Goal: Task Accomplishment & Management: Complete application form

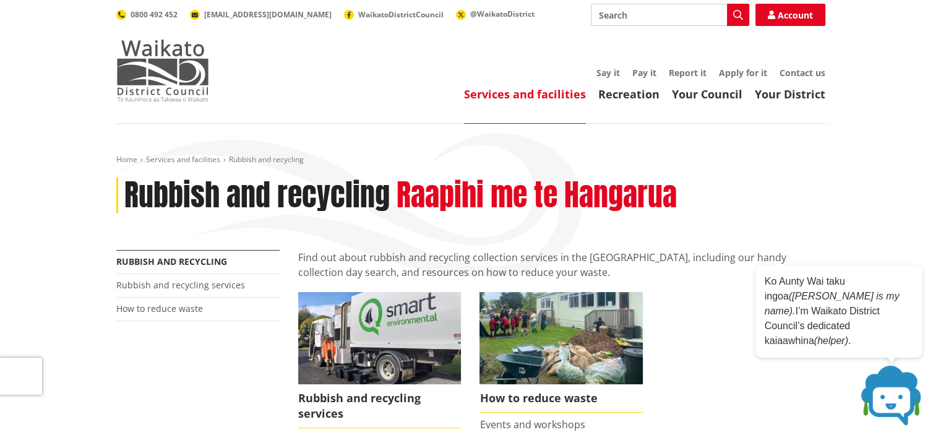
click at [158, 69] on img at bounding box center [162, 71] width 93 height 62
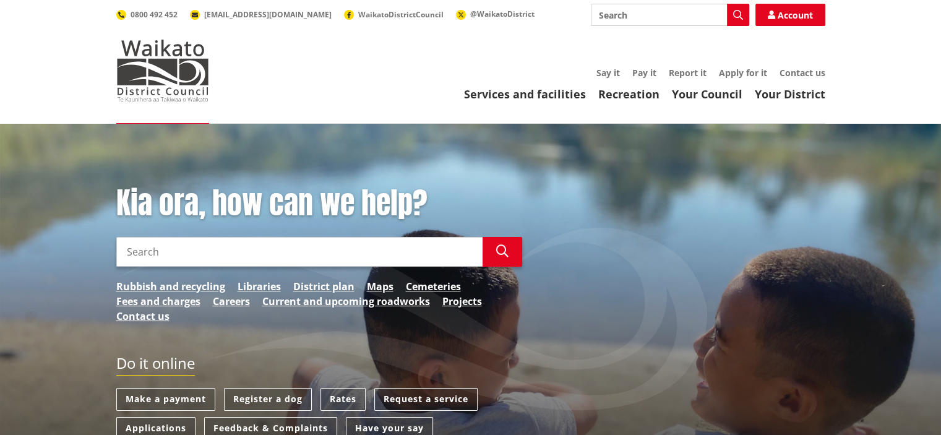
scroll to position [62, 0]
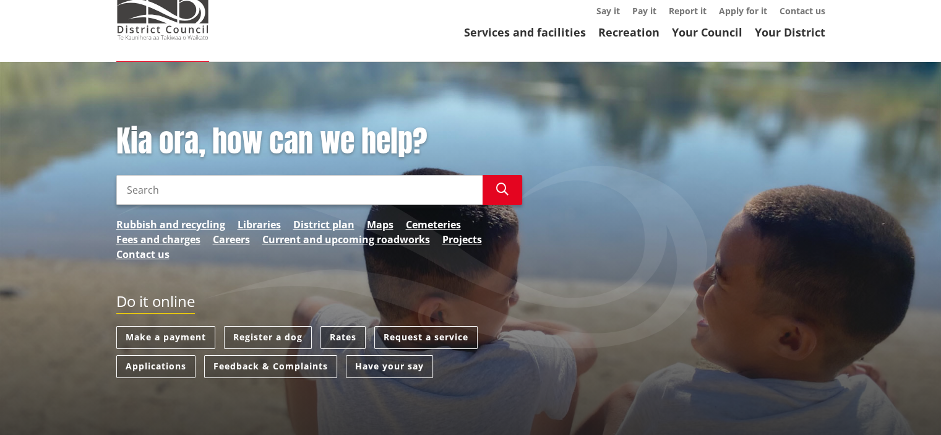
click at [337, 331] on link "Rates" at bounding box center [342, 337] width 45 height 23
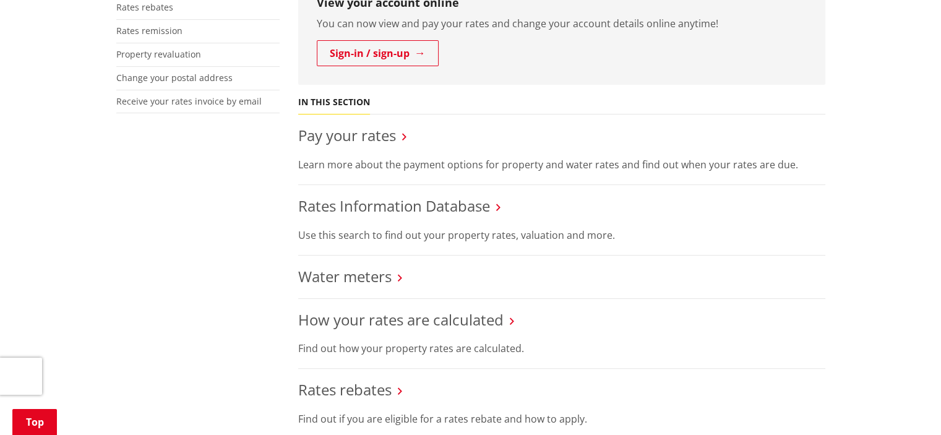
scroll to position [495, 0]
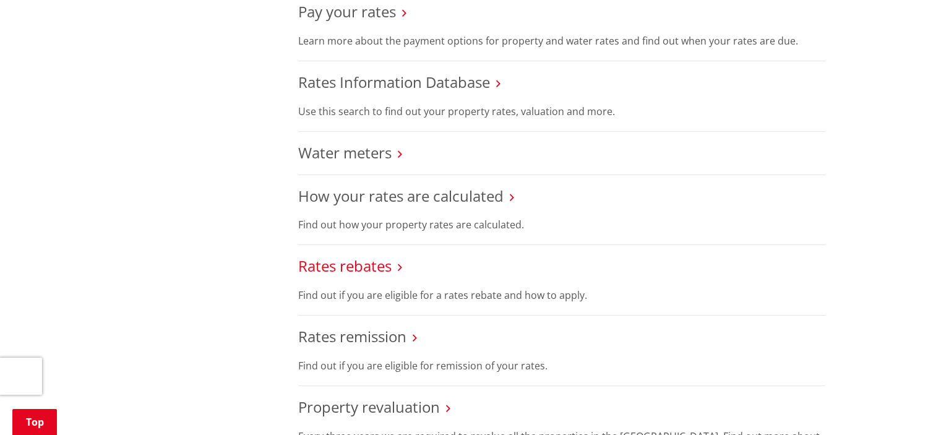
click at [380, 268] on link "Rates rebates" at bounding box center [344, 265] width 93 height 20
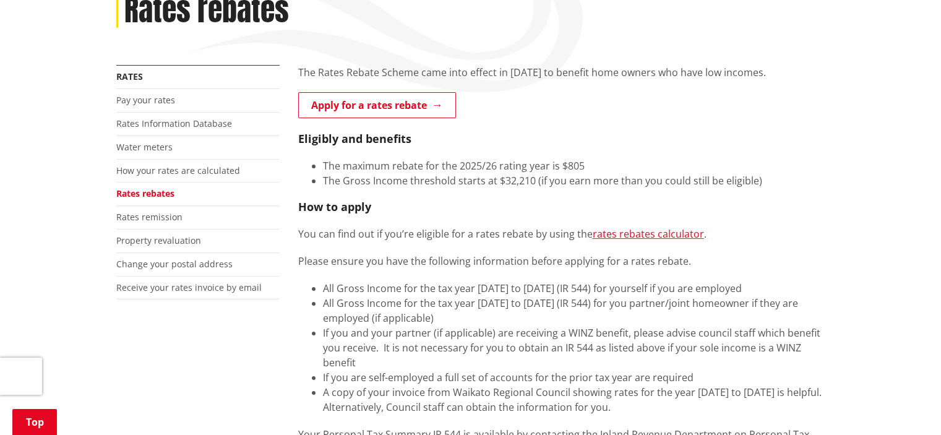
scroll to position [186, 0]
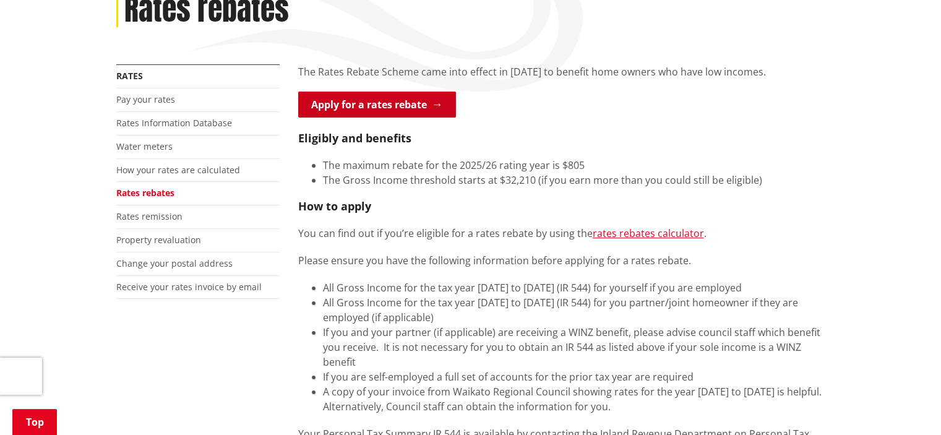
click at [395, 106] on link "Apply for a rates rebate" at bounding box center [377, 105] width 158 height 26
